Goal: Transaction & Acquisition: Purchase product/service

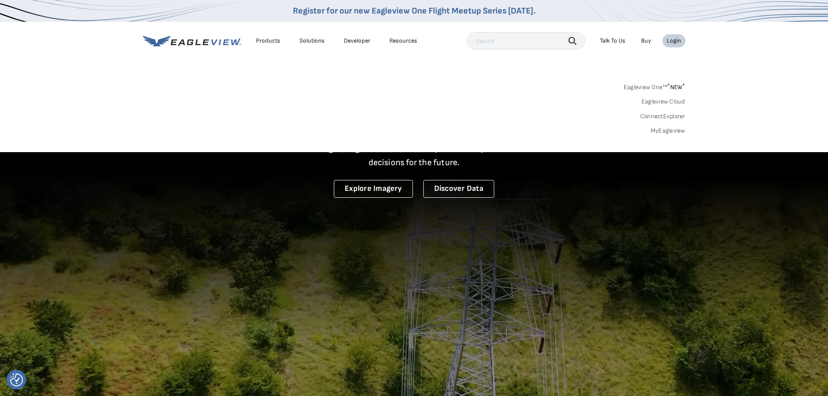
click at [667, 130] on link "MyEagleview" at bounding box center [668, 131] width 35 height 8
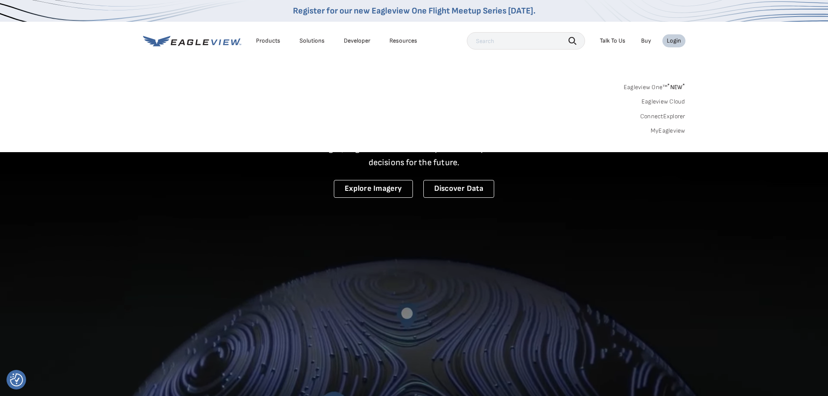
click at [658, 127] on link "MyEagleview" at bounding box center [668, 131] width 35 height 8
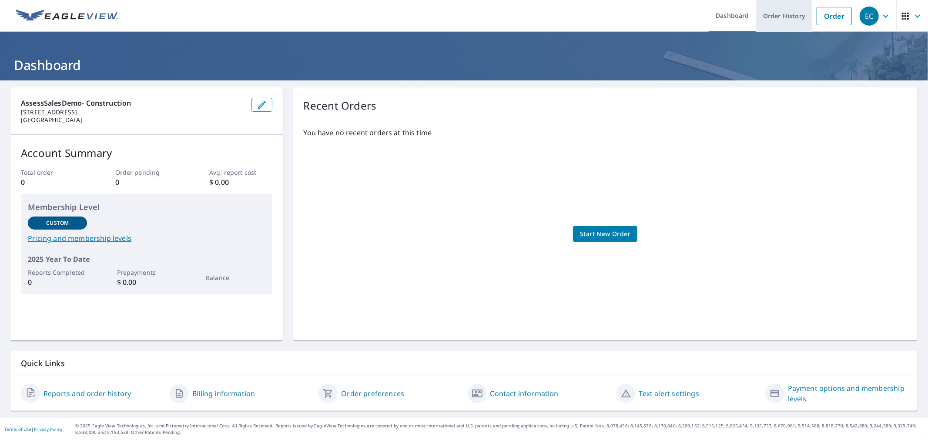
click at [780, 19] on link "Order History" at bounding box center [784, 16] width 56 height 32
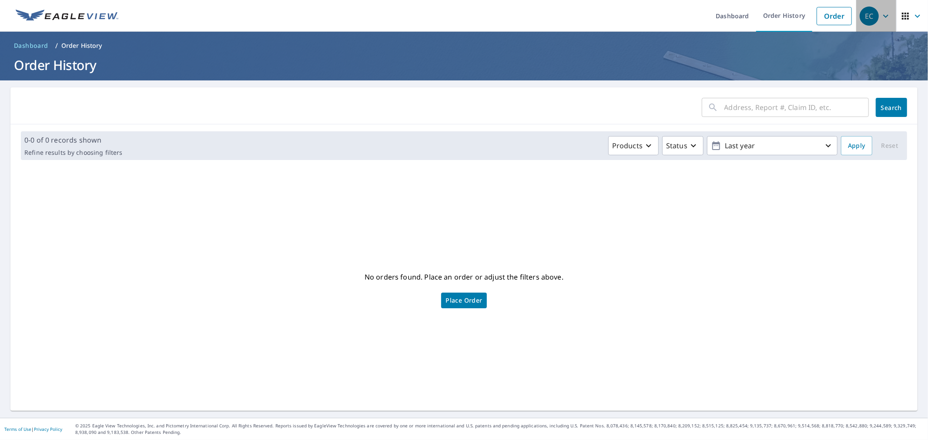
click at [870, 19] on div "EC" at bounding box center [868, 16] width 19 height 19
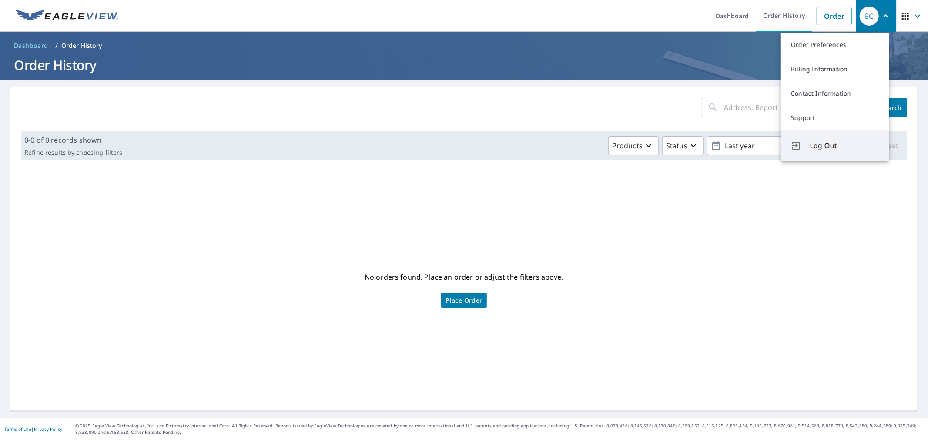
click at [818, 142] on span "Log Out" at bounding box center [844, 145] width 69 height 10
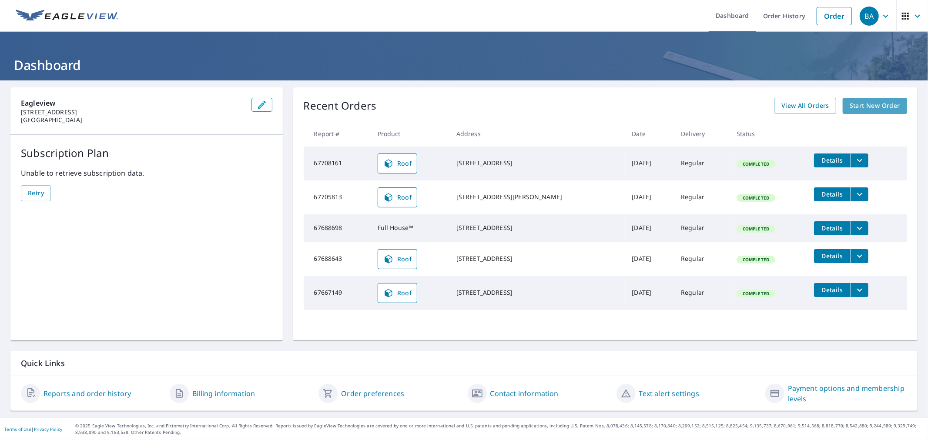
click at [868, 113] on link "Start New Order" at bounding box center [874, 106] width 64 height 16
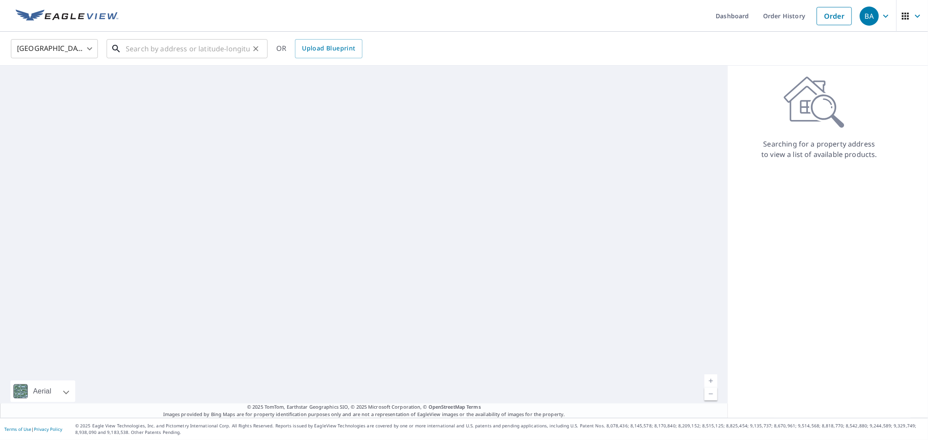
click at [157, 48] on input "text" at bounding box center [188, 49] width 124 height 24
paste input "[STREET_ADDRESS][US_STATE]"
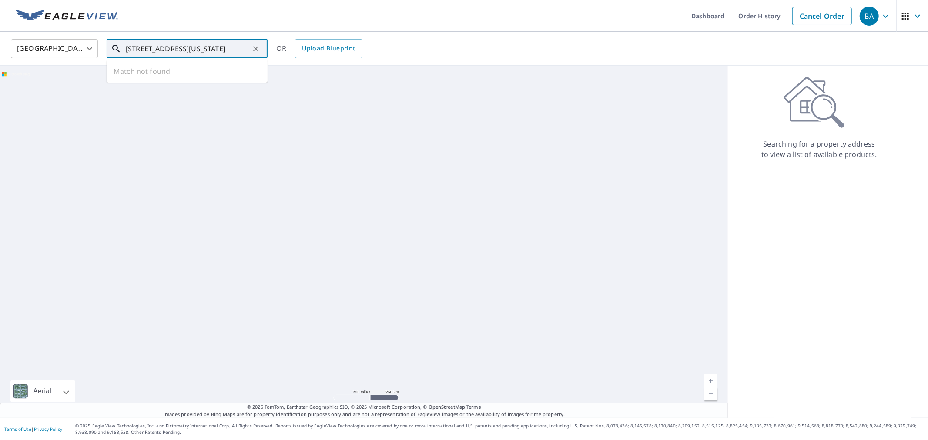
scroll to position [0, 53]
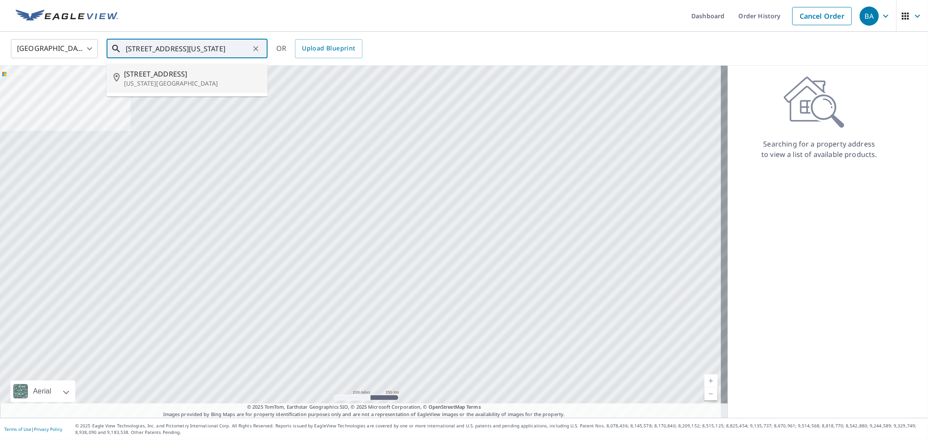
click at [172, 81] on p "[US_STATE][GEOGRAPHIC_DATA]" at bounding box center [192, 83] width 137 height 9
type input "[STREET_ADDRESS][US_STATE]"
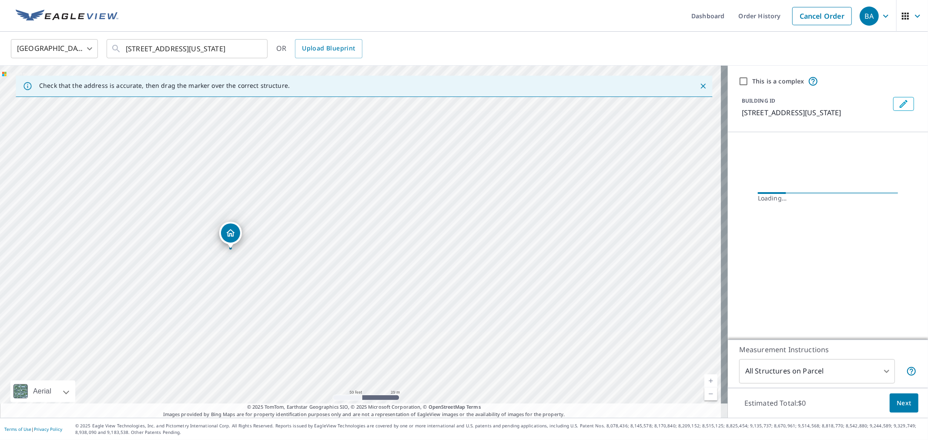
drag, startPoint x: 402, startPoint y: 233, endPoint x: 298, endPoint y: 203, distance: 108.1
click at [298, 203] on div "[STREET_ADDRESS][US_STATE]" at bounding box center [364, 242] width 728 height 352
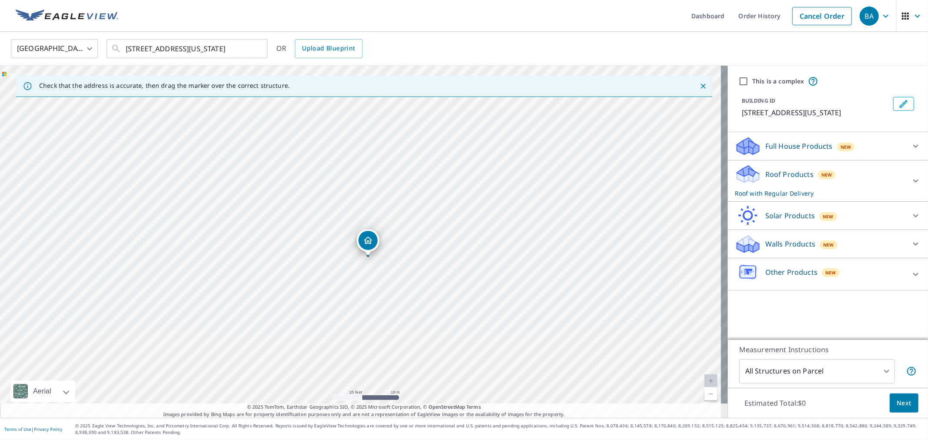
click at [771, 249] on p "Walls Products" at bounding box center [790, 244] width 50 height 10
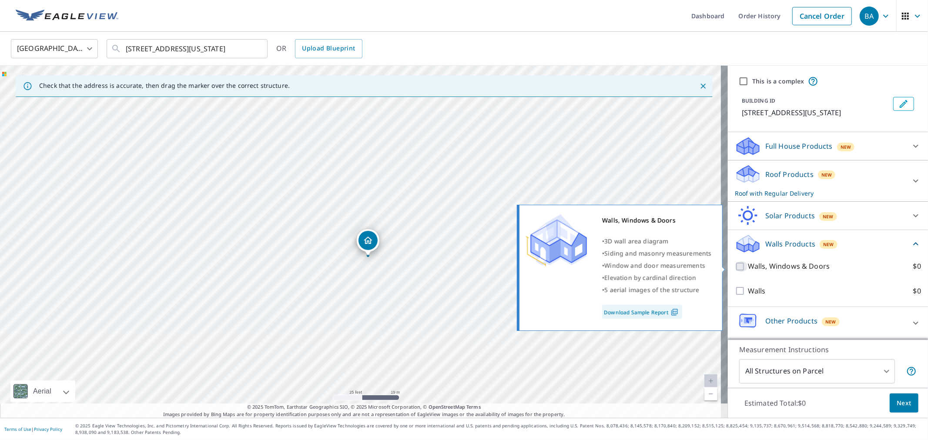
click at [735, 266] on input "Walls, Windows & Doors $0" at bounding box center [741, 266] width 13 height 10
checkbox input "true"
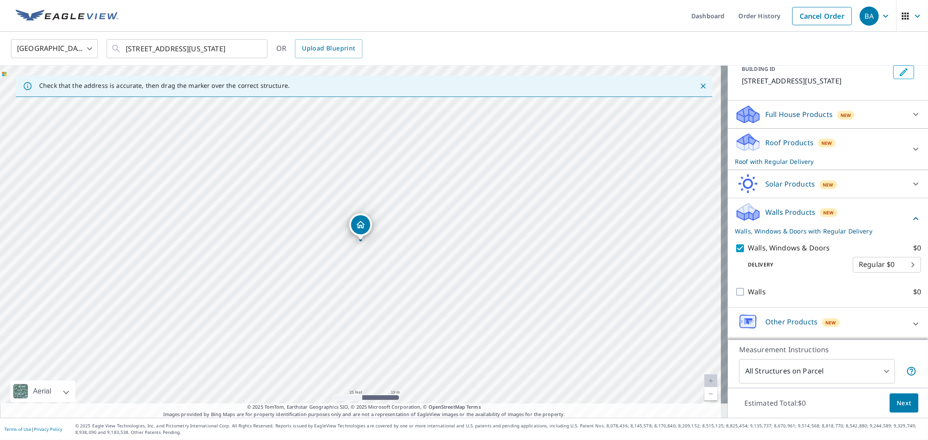
scroll to position [42, 0]
click at [904, 397] on button "Next" at bounding box center [903, 404] width 29 height 20
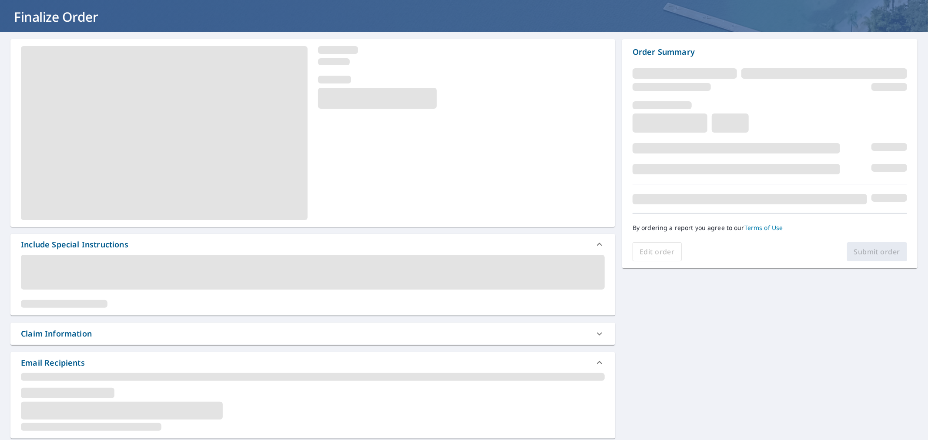
scroll to position [37, 0]
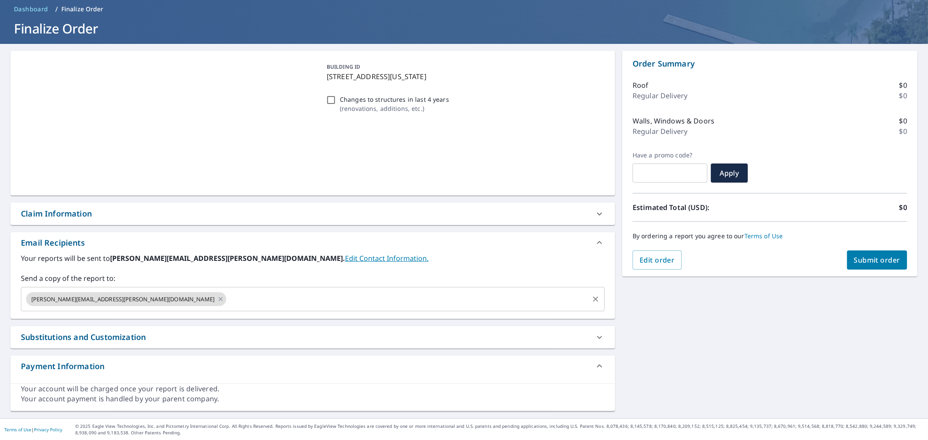
click at [227, 297] on input "text" at bounding box center [407, 299] width 360 height 17
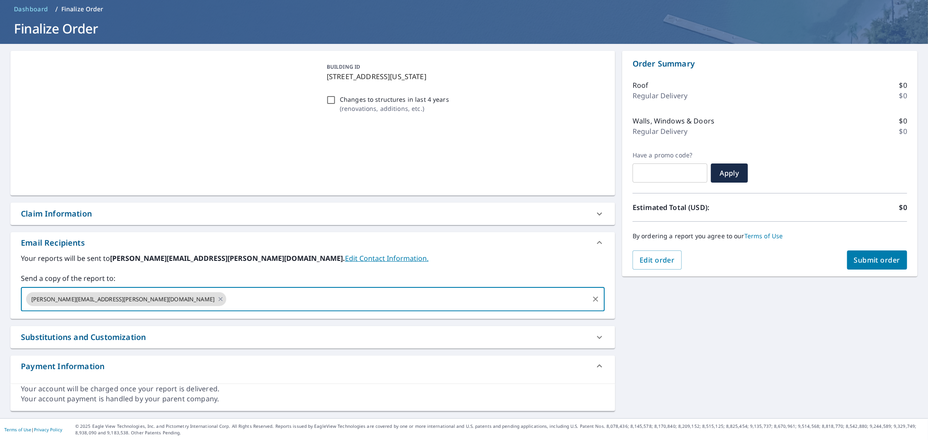
paste input "[EMAIL_ADDRESS][DOMAIN_NAME]"
type input "[EMAIL_ADDRESS][DOMAIN_NAME]"
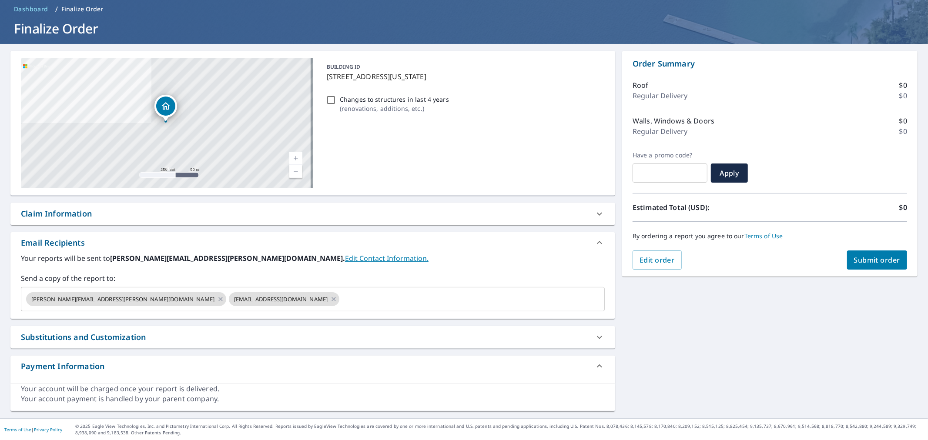
click at [111, 216] on div "Claim Information" at bounding box center [305, 214] width 568 height 12
checkbox input "true"
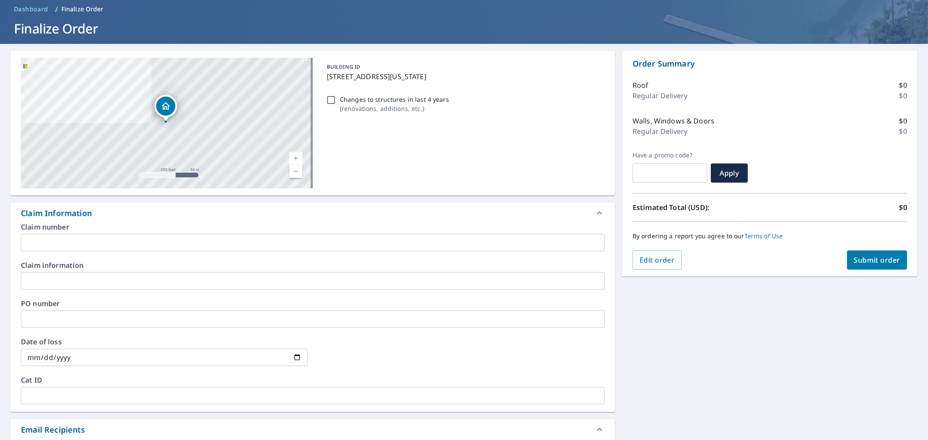
click at [80, 238] on input "text" at bounding box center [313, 242] width 584 height 17
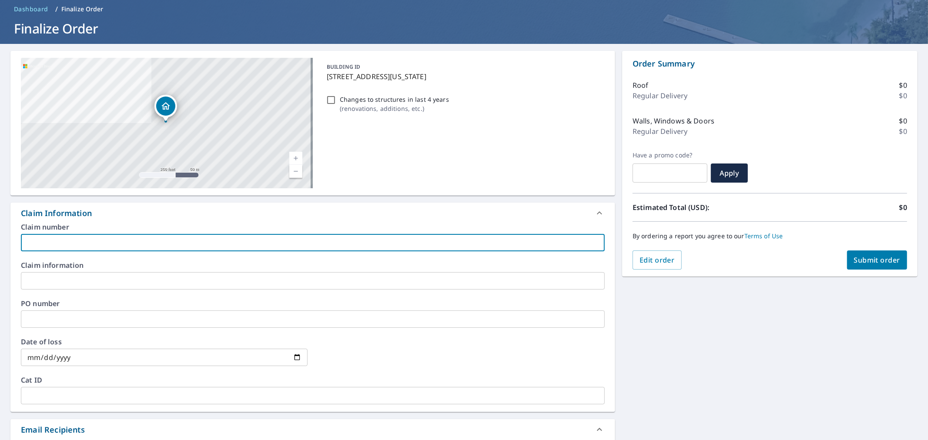
click at [80, 241] on input "text" at bounding box center [313, 242] width 584 height 17
type input "P"
checkbox input "true"
type input "Pl"
checkbox input "true"
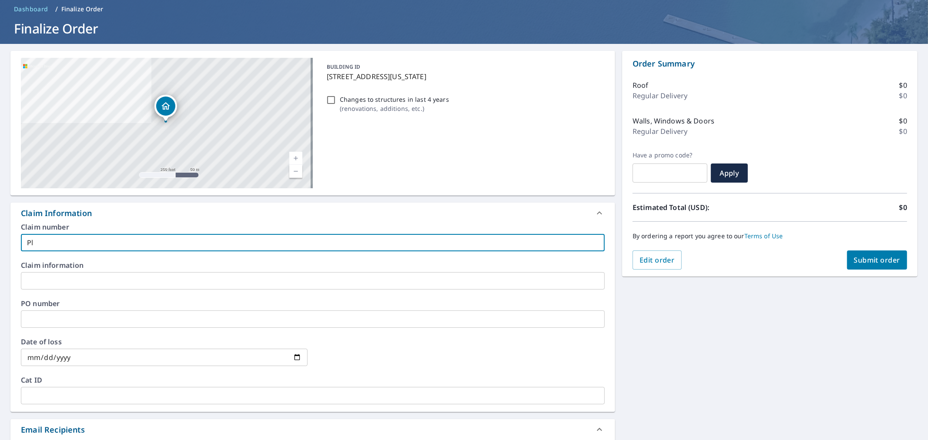
type input "Ple"
checkbox input "true"
type input "Plea"
checkbox input "true"
type input "Pleas"
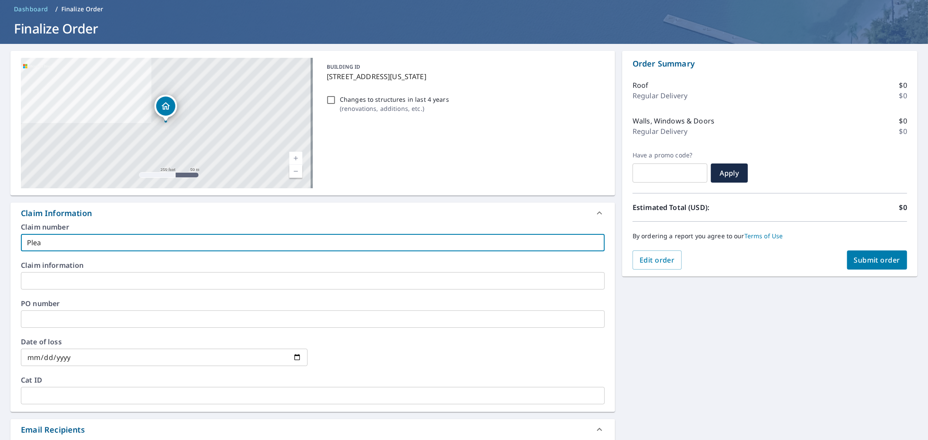
checkbox input "true"
type input "Pleaser"
checkbox input "true"
type input "Please"
checkbox input "true"
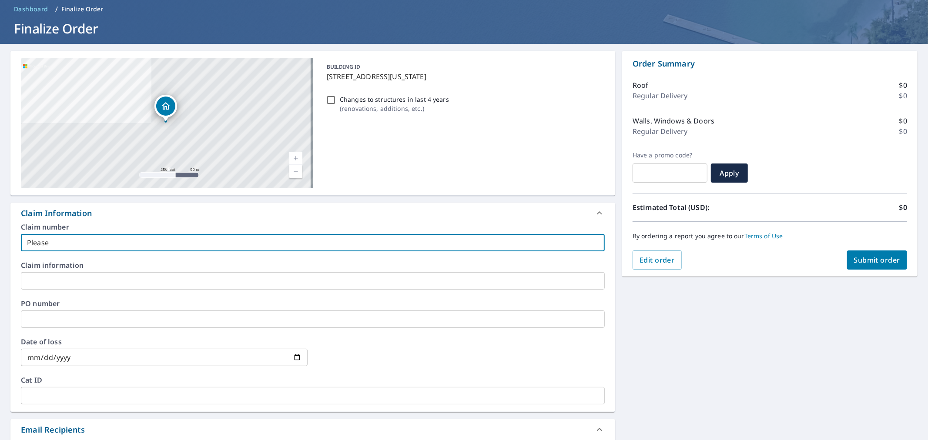
type input "Please"
checkbox input "true"
type input "Please P"
checkbox input "true"
type input "Please Pr"
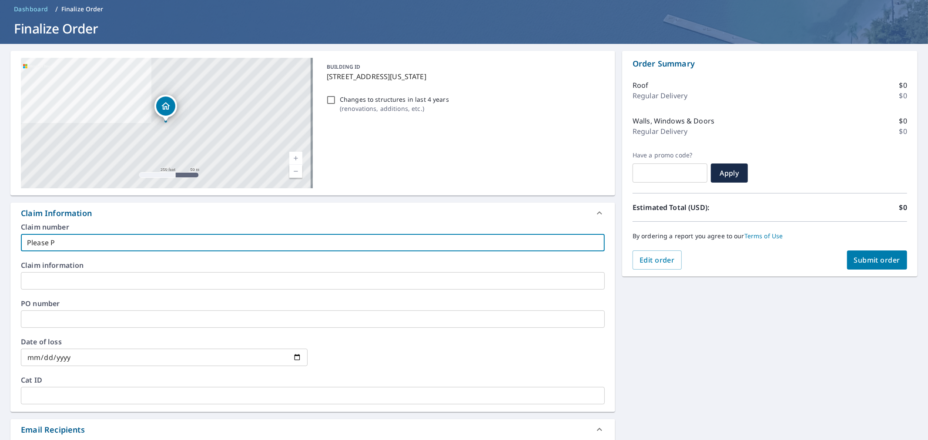
checkbox input "true"
type input "Please Pro"
checkbox input "true"
type input "Please Proc"
checkbox input "true"
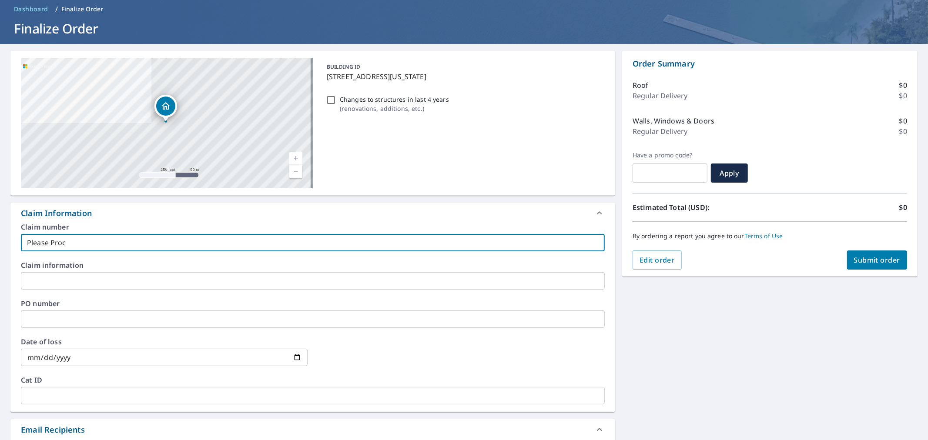
type input "Please Proce"
checkbox input "true"
type input "Please Proces"
checkbox input "true"
type input "Please Process"
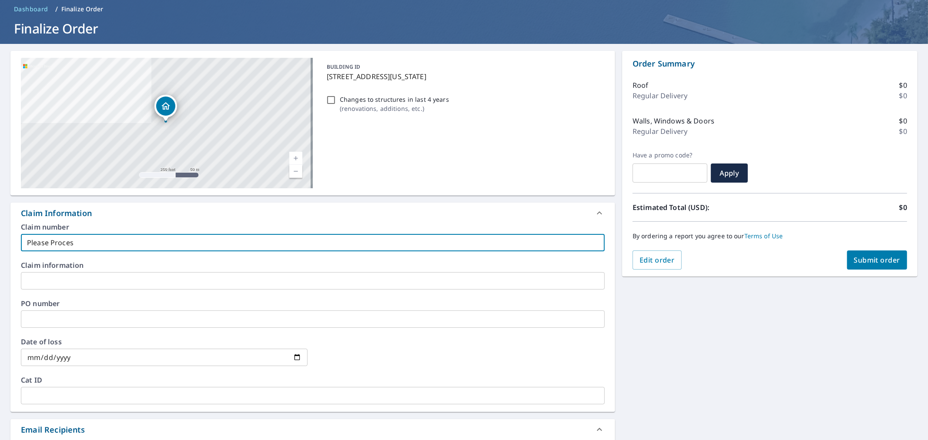
checkbox input "true"
type input "Please Process"
checkbox input "true"
type input "Please Process a"
checkbox input "true"
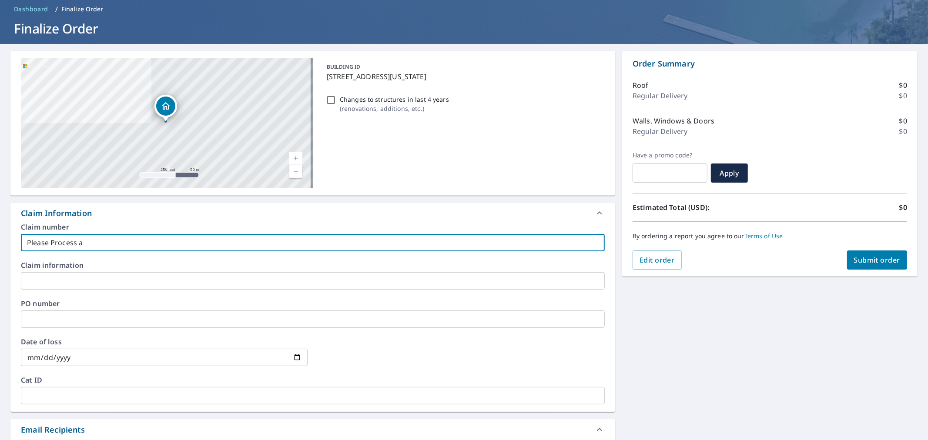
type input "Please Process as"
checkbox input "true"
type input "Please Process as"
checkbox input "true"
type input "Please Process as a"
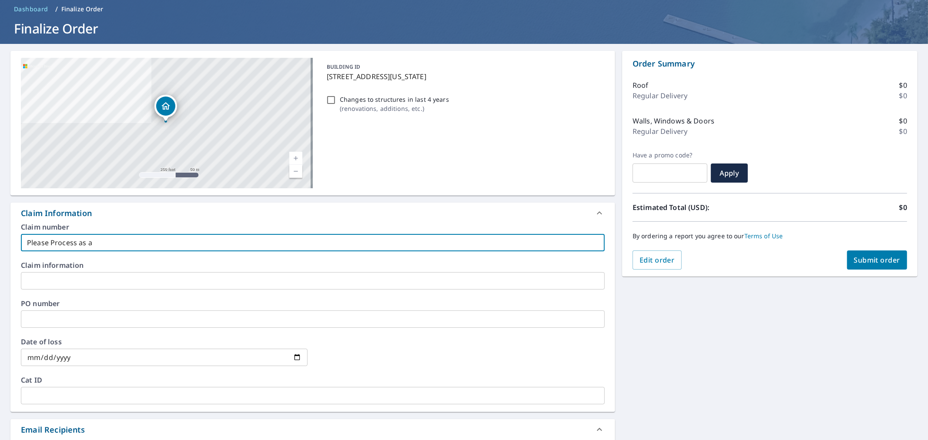
checkbox input "true"
type input "Please Process as a"
checkbox input "true"
type input "Please Process as a l"
checkbox input "true"
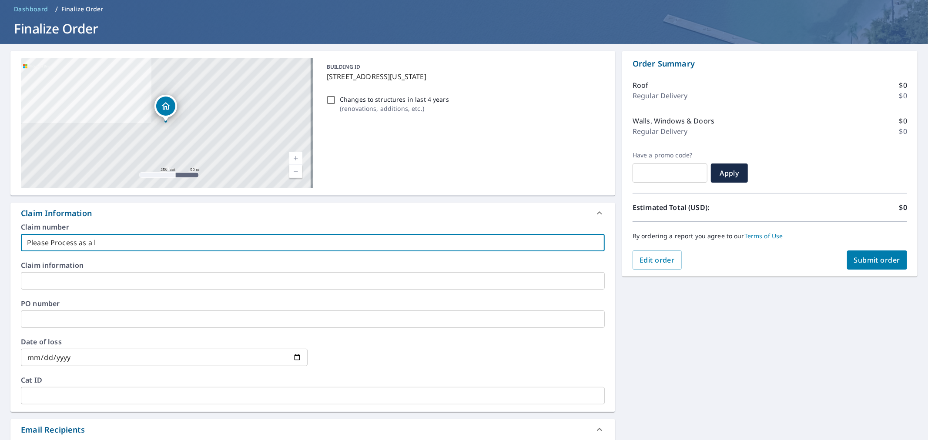
type input "Please Process as a li"
checkbox input "true"
type input "Please Process as a liv"
checkbox input "true"
type input "Please Process as a live"
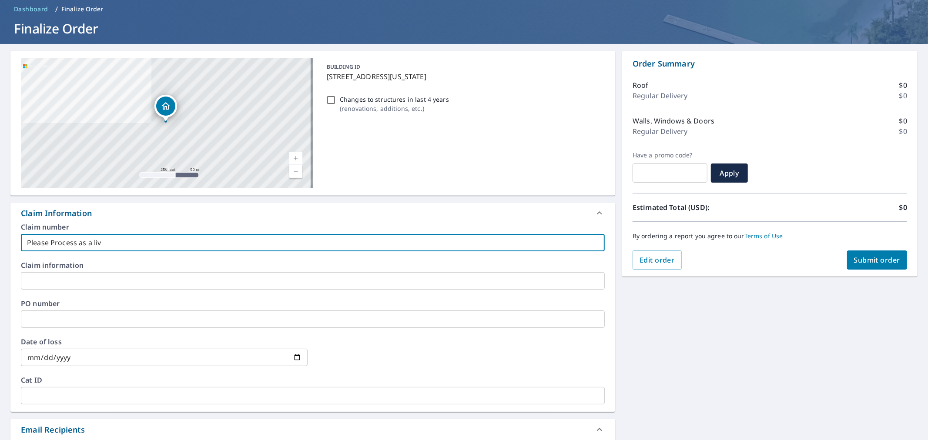
checkbox input "true"
type input "Please Process as a live"
checkbox input "true"
type input "Please Process as a live o"
checkbox input "true"
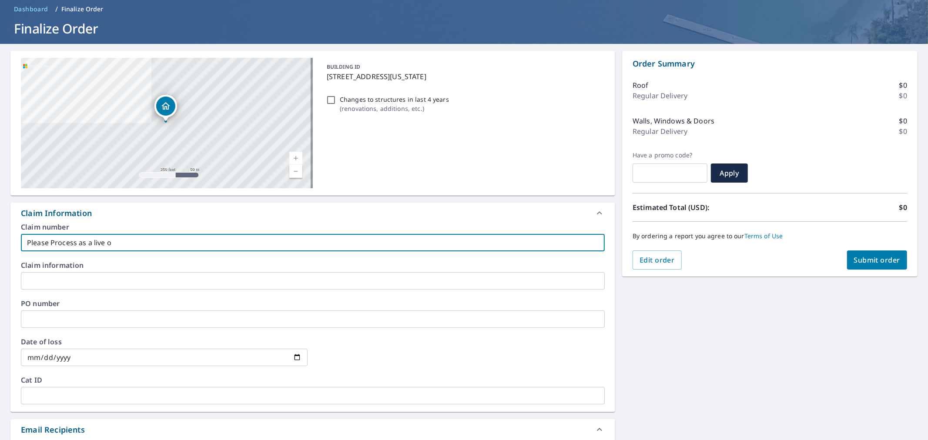
type input "Please Process as a live or"
checkbox input "true"
type input "Please Process as a live ore"
checkbox input "true"
type input "Please Process as a live or"
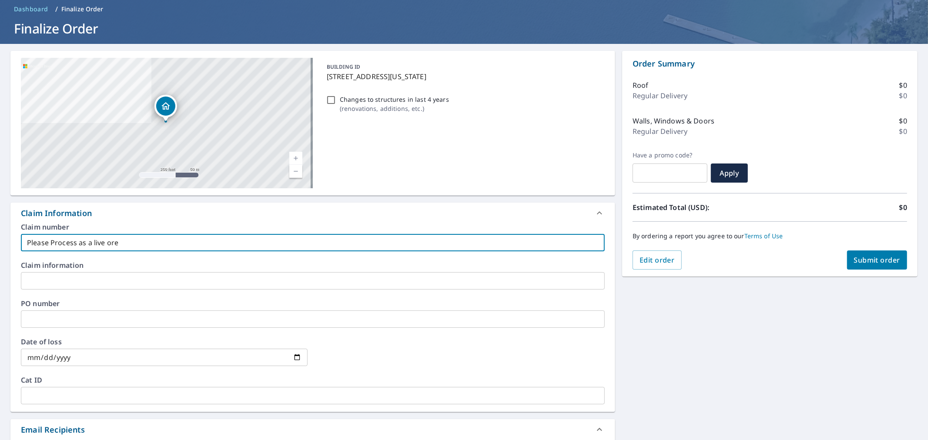
checkbox input "true"
type input "Please Process as a live ord"
checkbox input "true"
type input "Please Process as a live orde"
checkbox input "true"
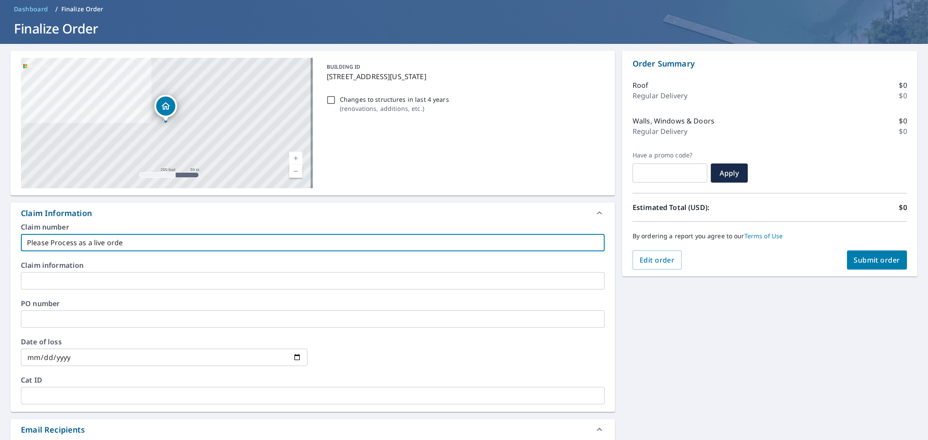
type input "Please Process as a live order"
checkbox input "true"
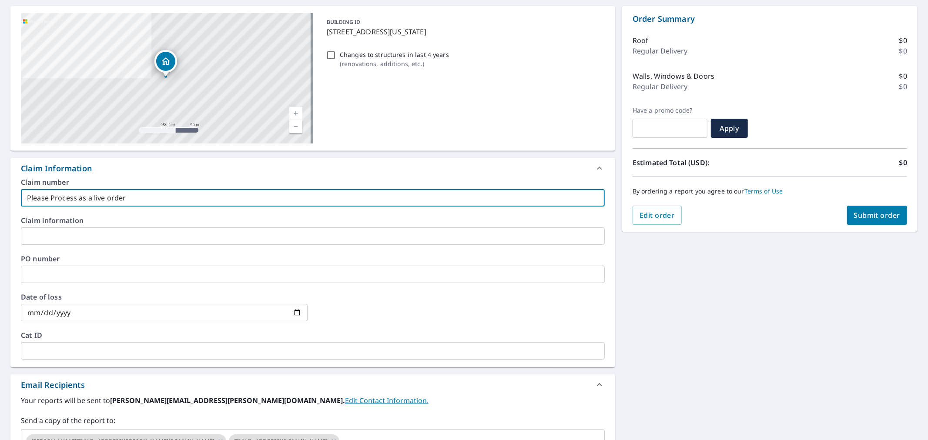
scroll to position [79, 0]
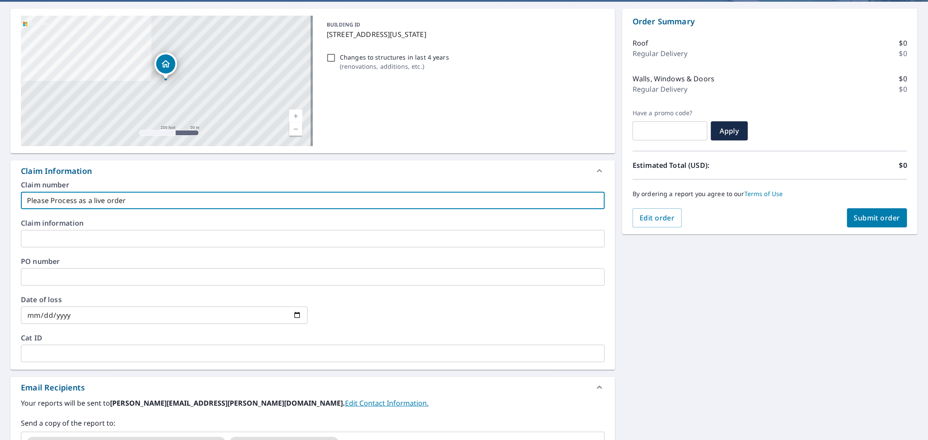
type input "Please Process as a live order"
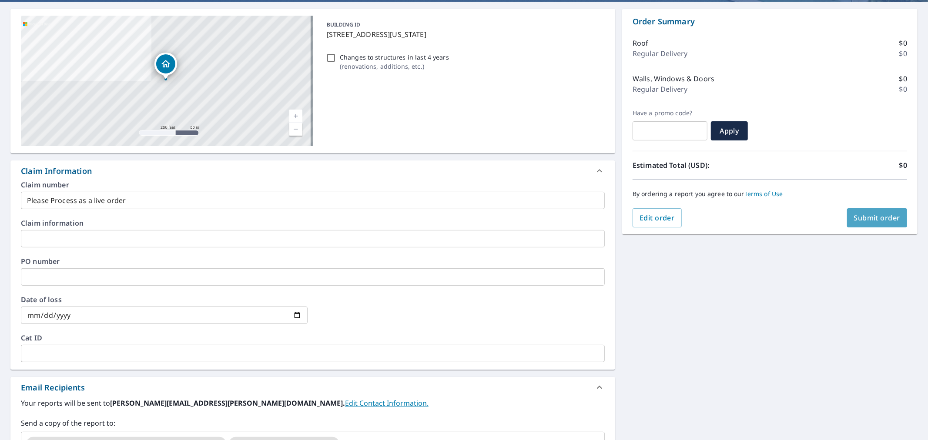
click at [868, 214] on span "Submit order" at bounding box center [877, 218] width 47 height 10
checkbox input "true"
